Goal: Task Accomplishment & Management: Use online tool/utility

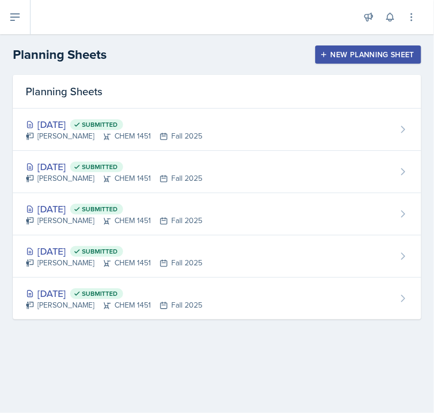
click at [346, 62] on button "New Planning Sheet" at bounding box center [368, 54] width 106 height 18
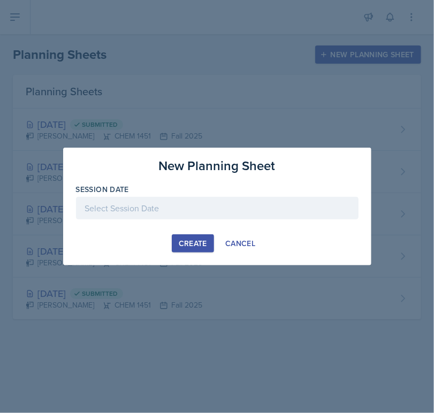
click at [212, 211] on div at bounding box center [217, 208] width 283 height 22
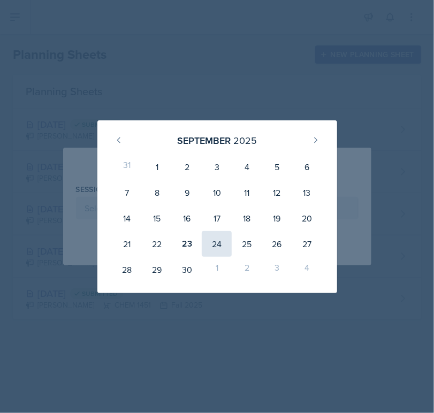
click at [213, 242] on div "24" at bounding box center [217, 244] width 30 height 26
type input "[DATE]"
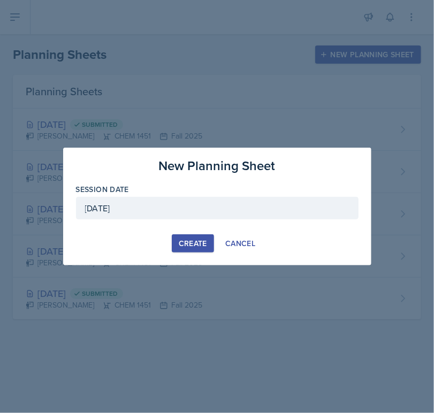
click at [184, 242] on div "Create" at bounding box center [193, 243] width 28 height 9
